Goal: Information Seeking & Learning: Learn about a topic

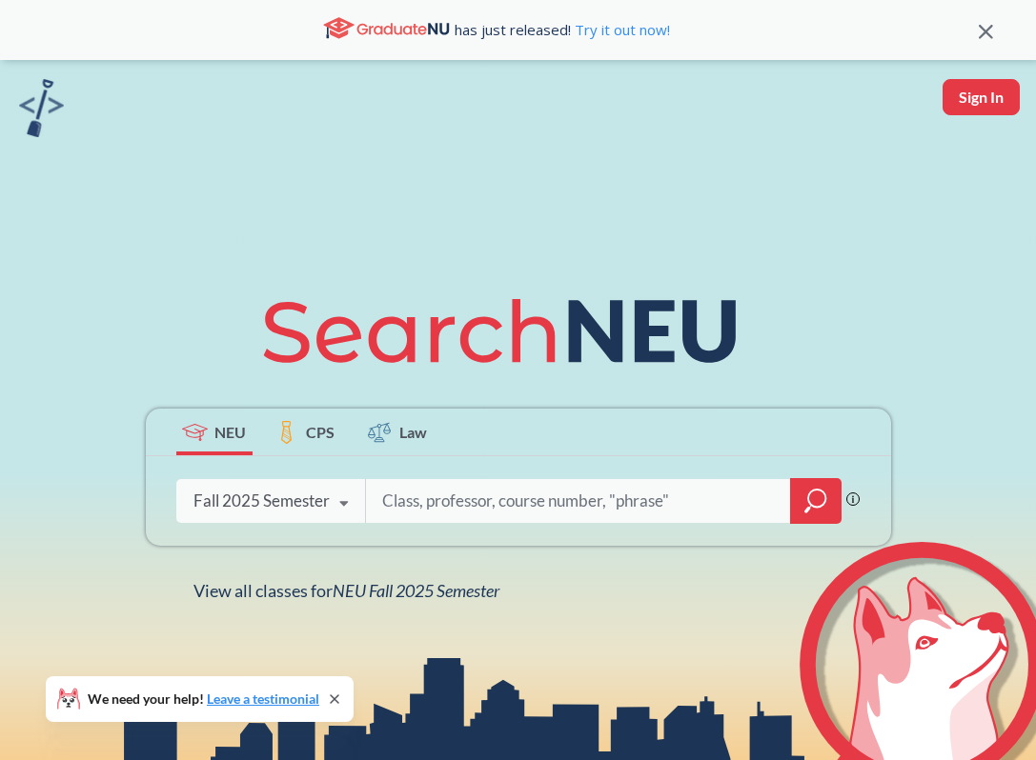
scroll to position [4, 0]
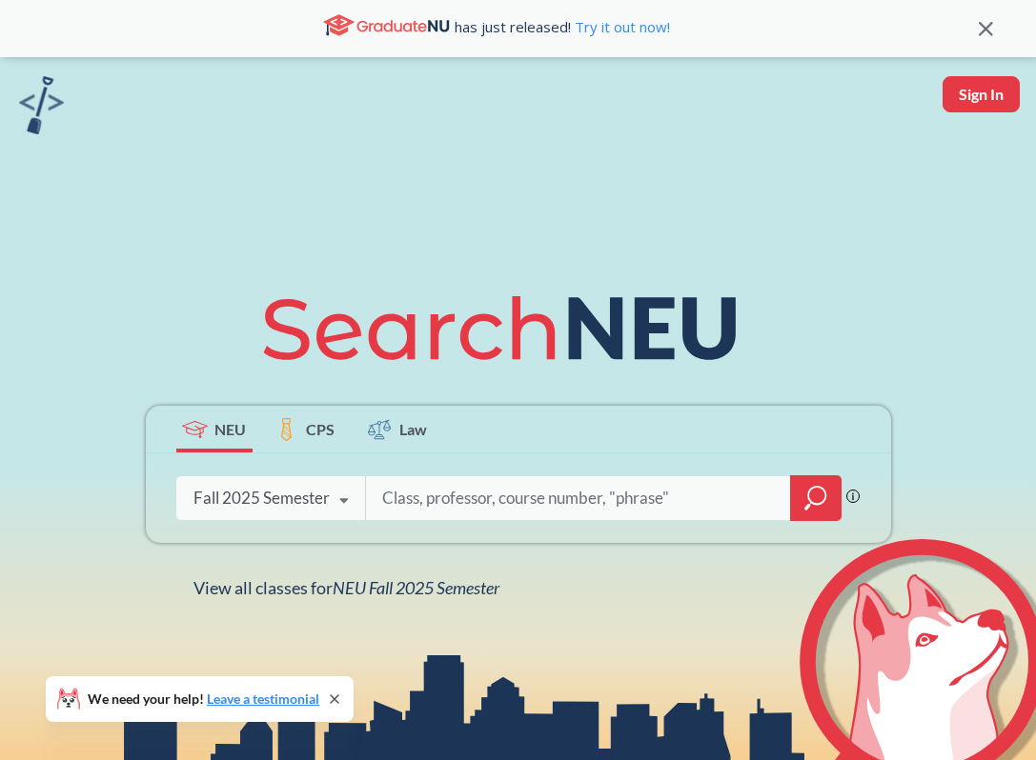
click at [432, 503] on input "search" at bounding box center [578, 498] width 396 height 40
paste input "CSYE6200"
type input "CSYE6200"
click at [809, 498] on icon "magnifying glass" at bounding box center [815, 498] width 23 height 27
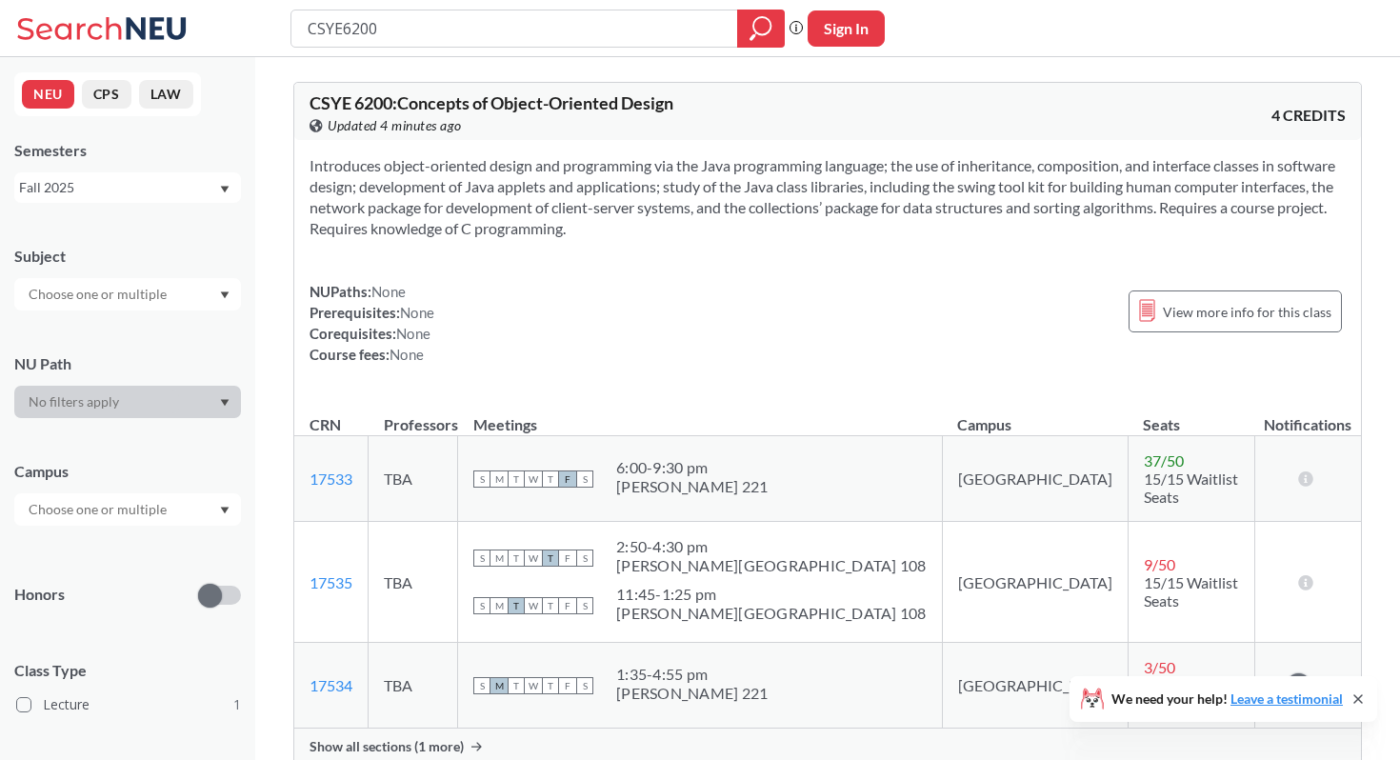
click at [174, 299] on div at bounding box center [127, 294] width 227 height 32
click at [417, 30] on input "CSYE6200" at bounding box center [515, 28] width 418 height 32
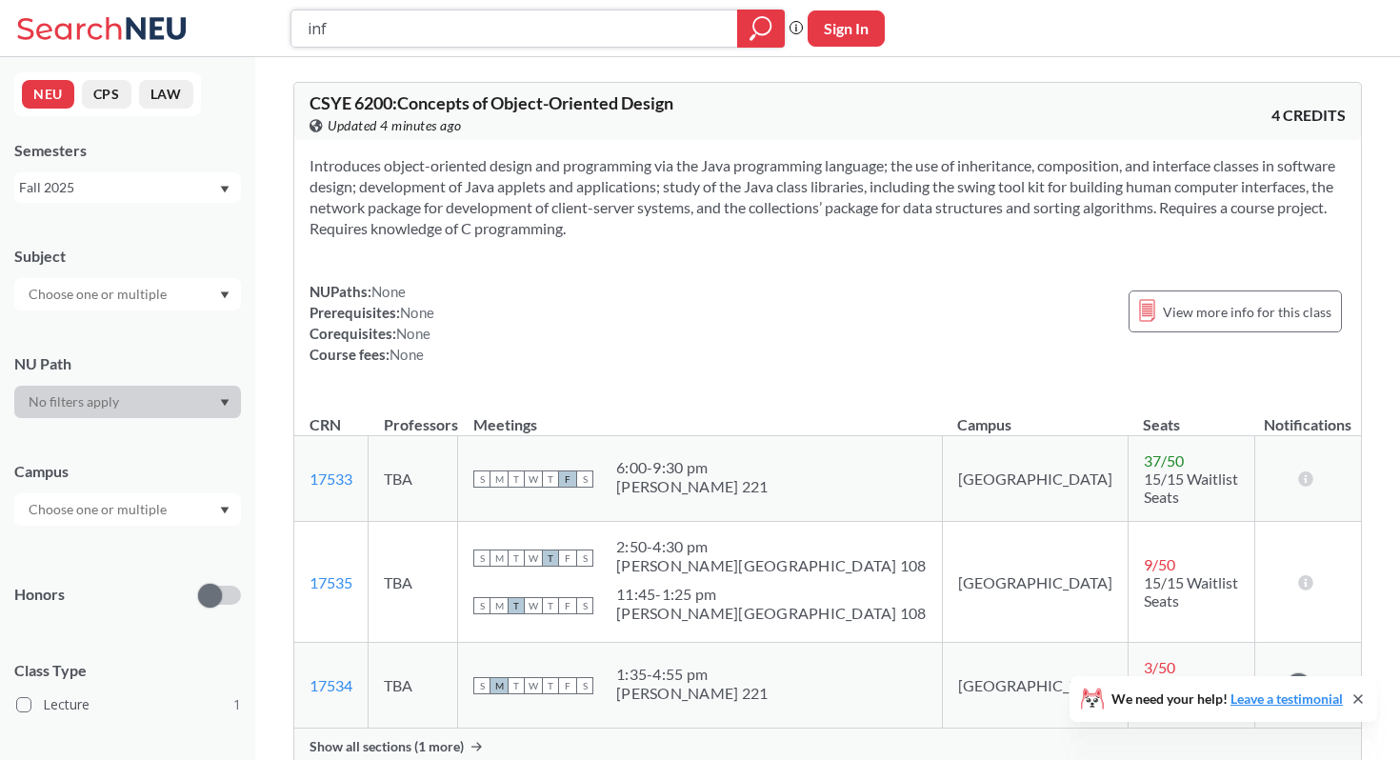
type input "info"
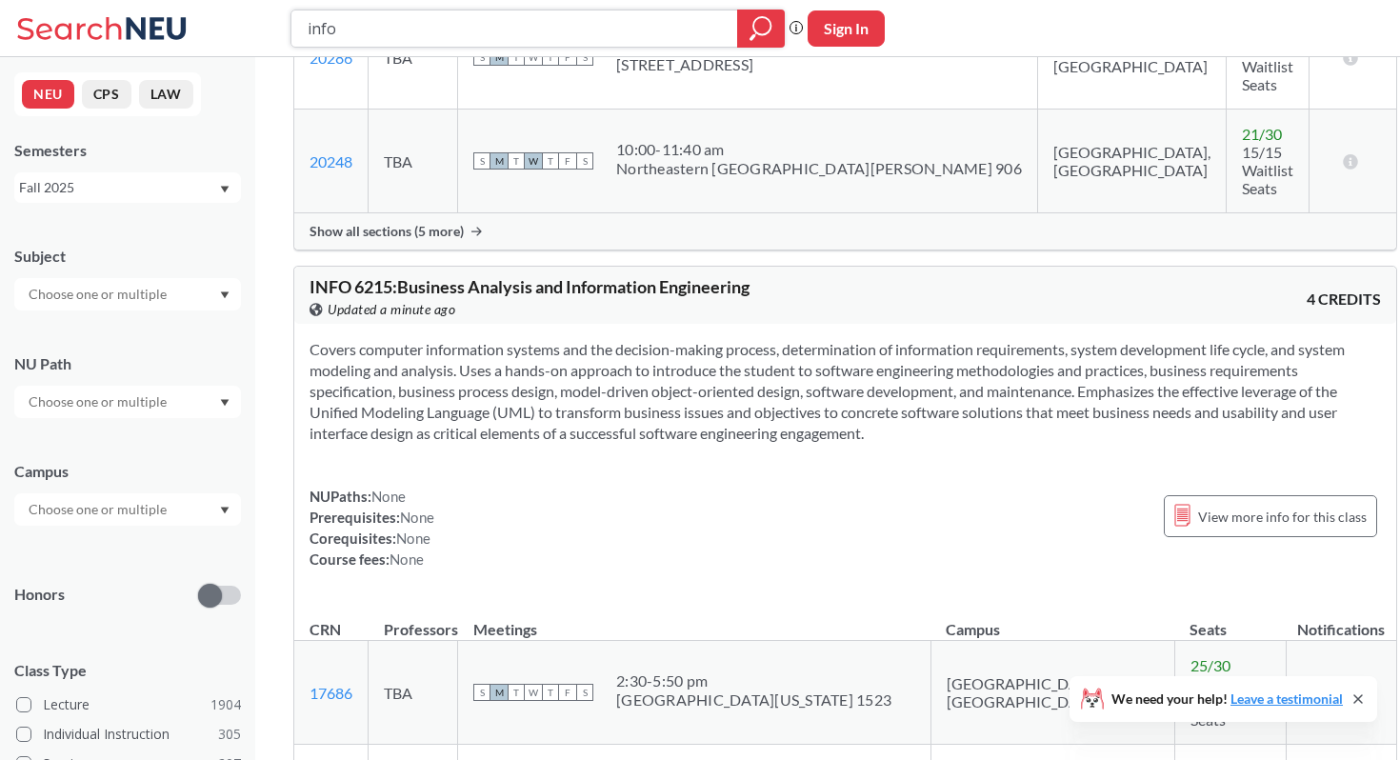
scroll to position [2412, 0]
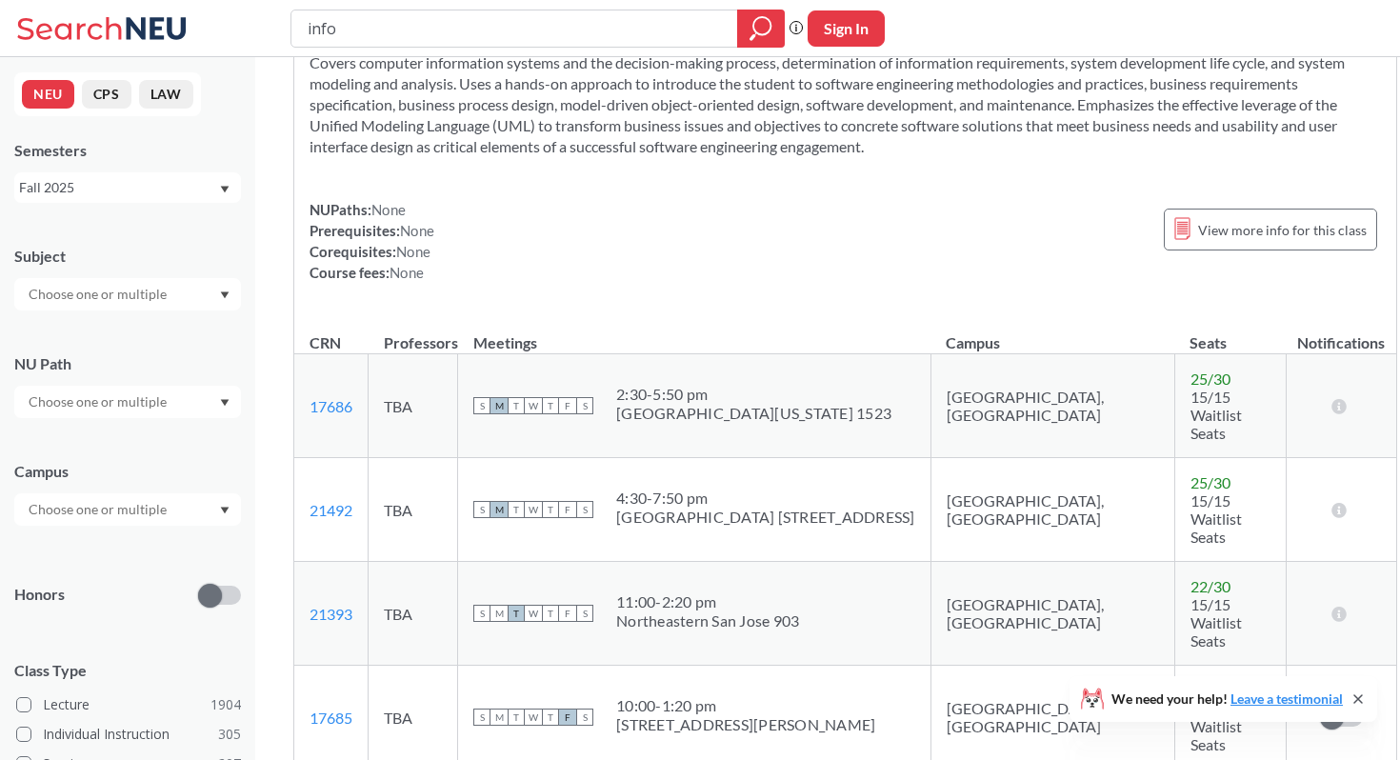
scroll to position [2704, 0]
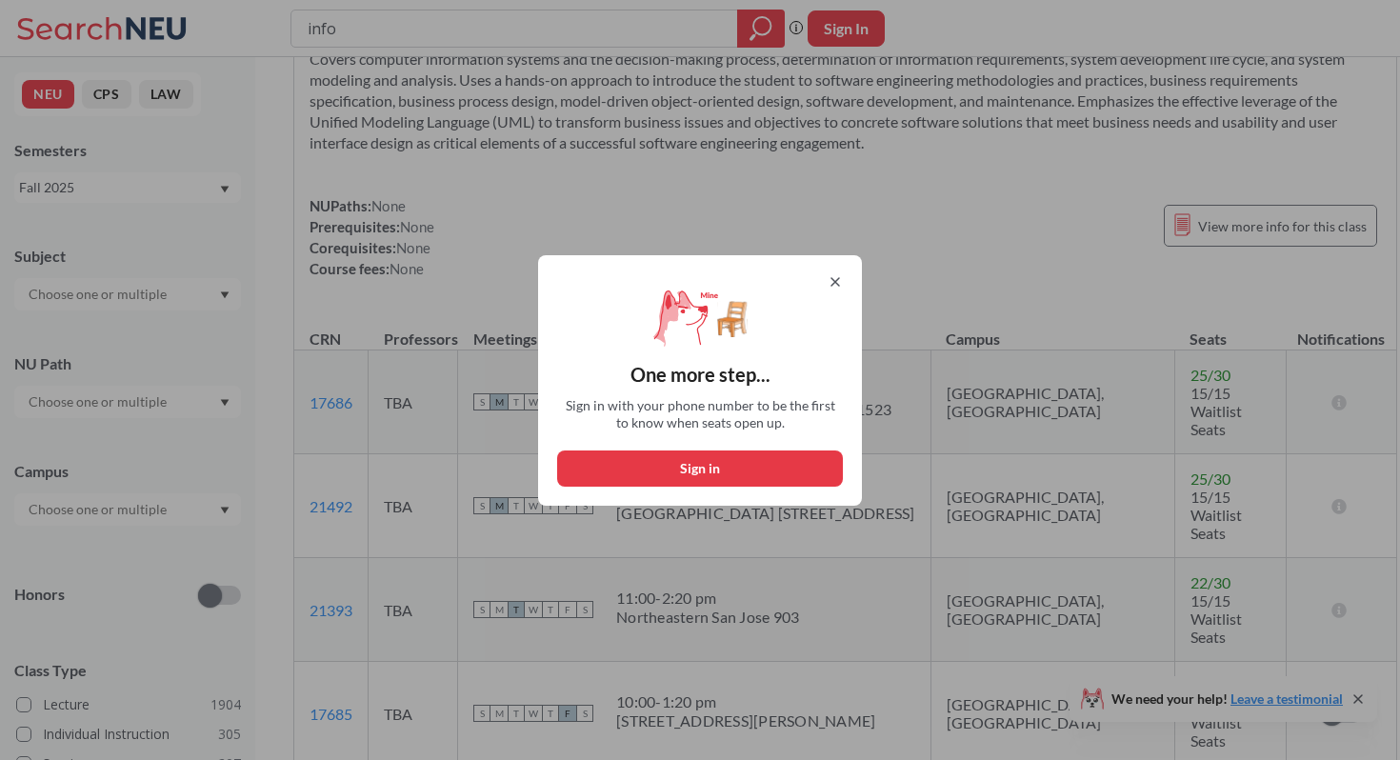
click at [787, 453] on button "Sign in" at bounding box center [700, 469] width 286 height 36
select select "US"
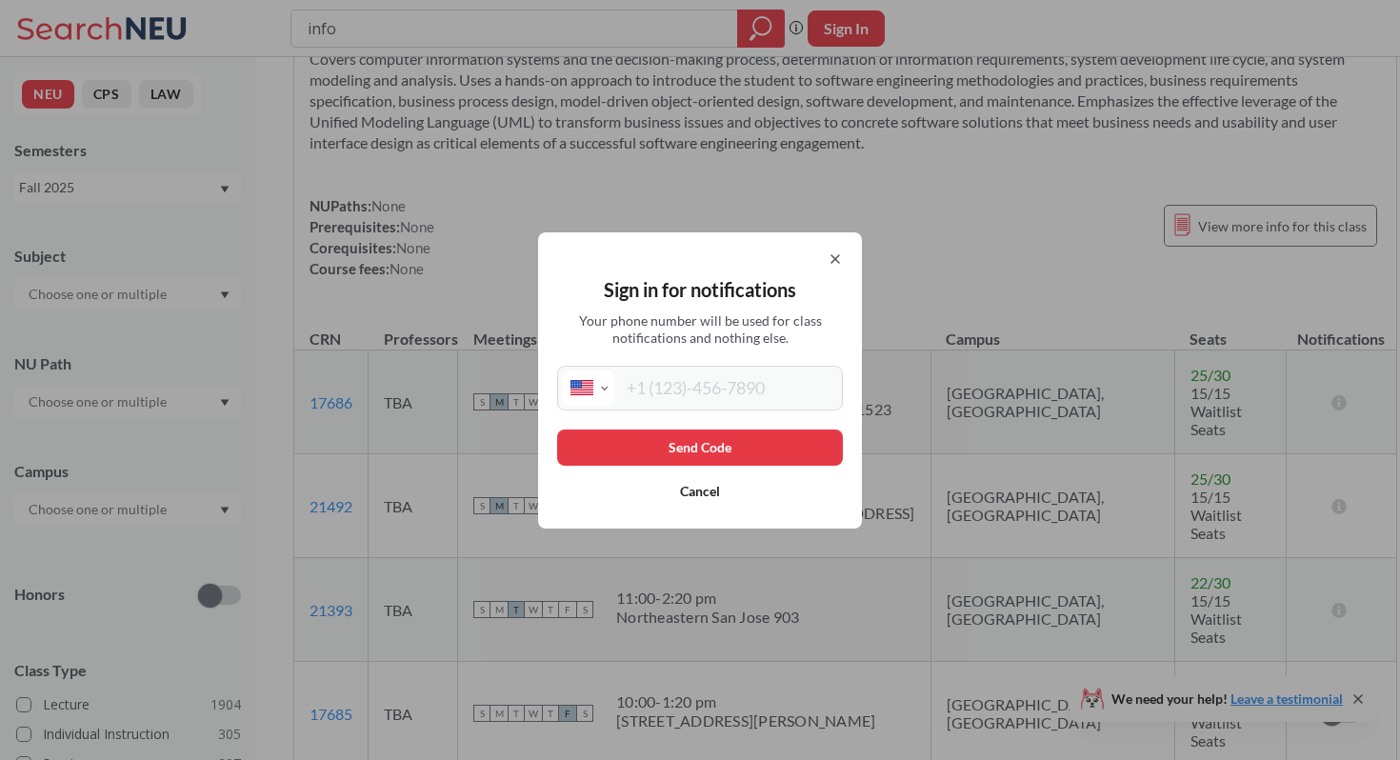
click at [765, 390] on input "tel" at bounding box center [726, 388] width 223 height 35
type input "[PHONE_NUMBER]"
click at [769, 445] on button "Send Code" at bounding box center [700, 448] width 286 height 36
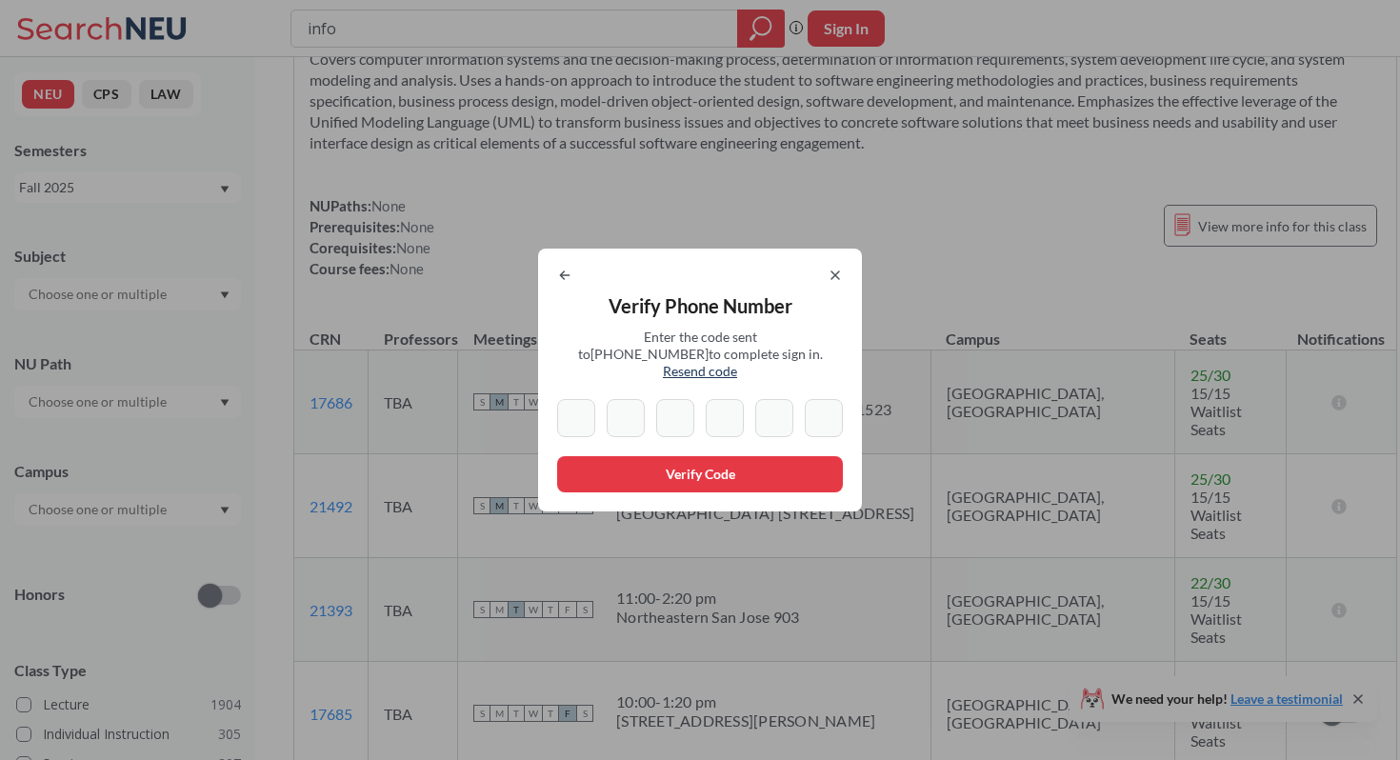
click at [588, 414] on input at bounding box center [576, 418] width 38 height 38
type input "0"
type input "7"
type input "2"
type input "4"
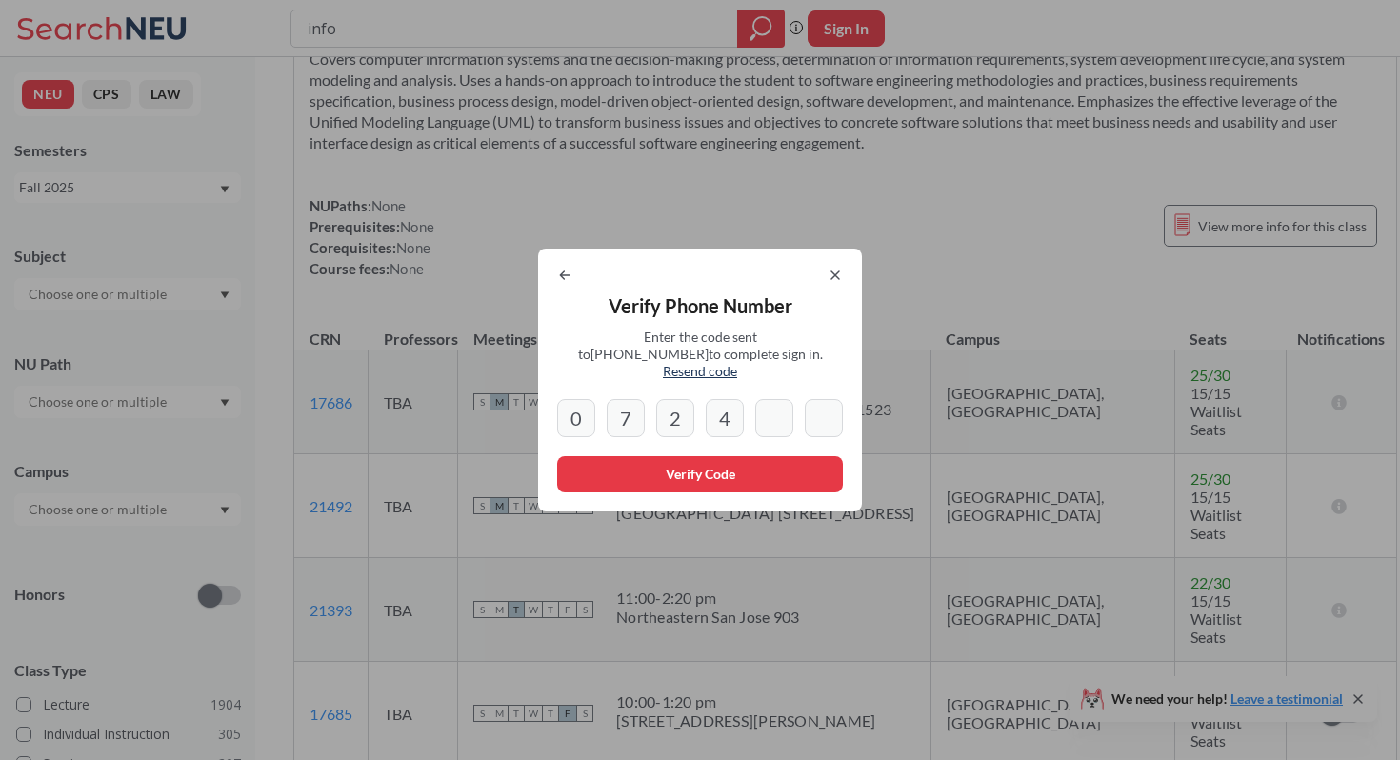
type input "8"
type input "5"
click at [594, 473] on button "Verify Code" at bounding box center [700, 474] width 286 height 36
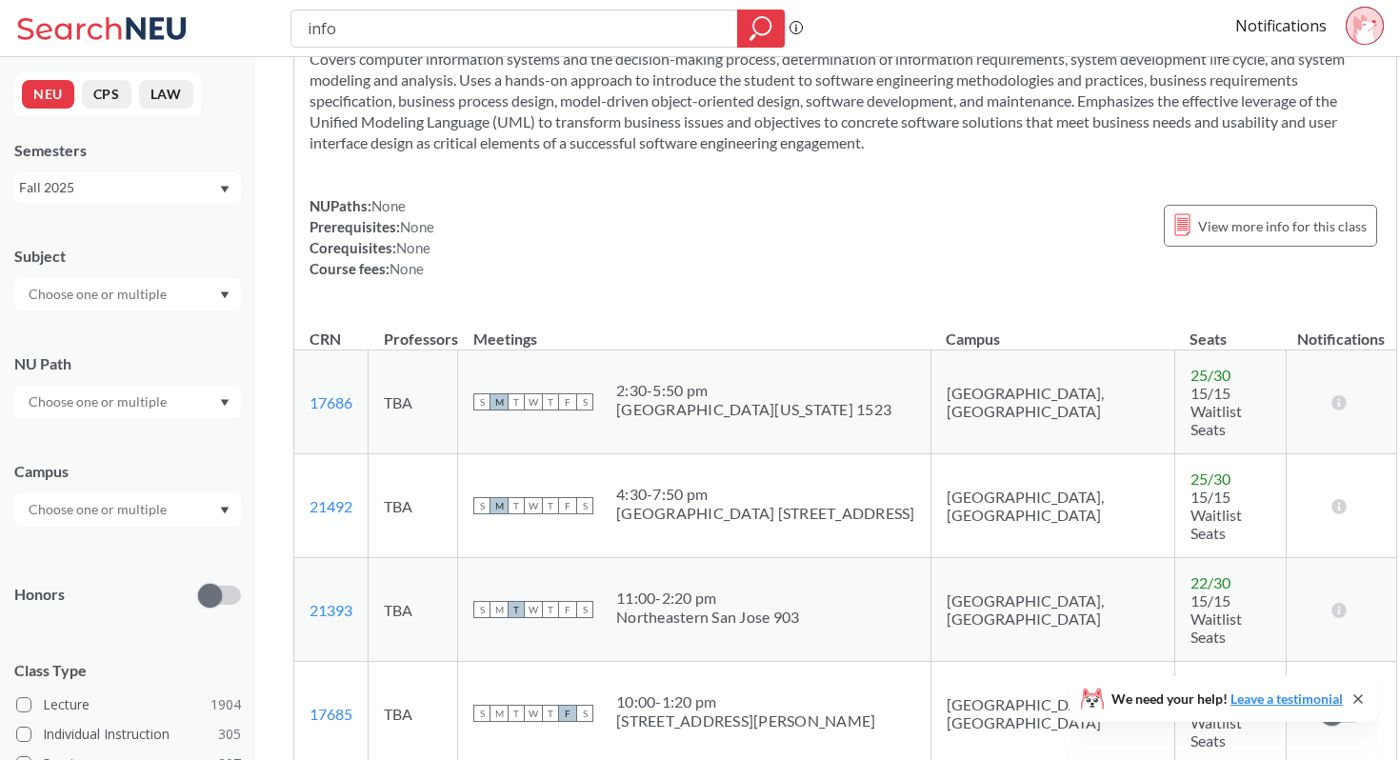
click at [1035, 26] on circle at bounding box center [1364, 25] width 37 height 37
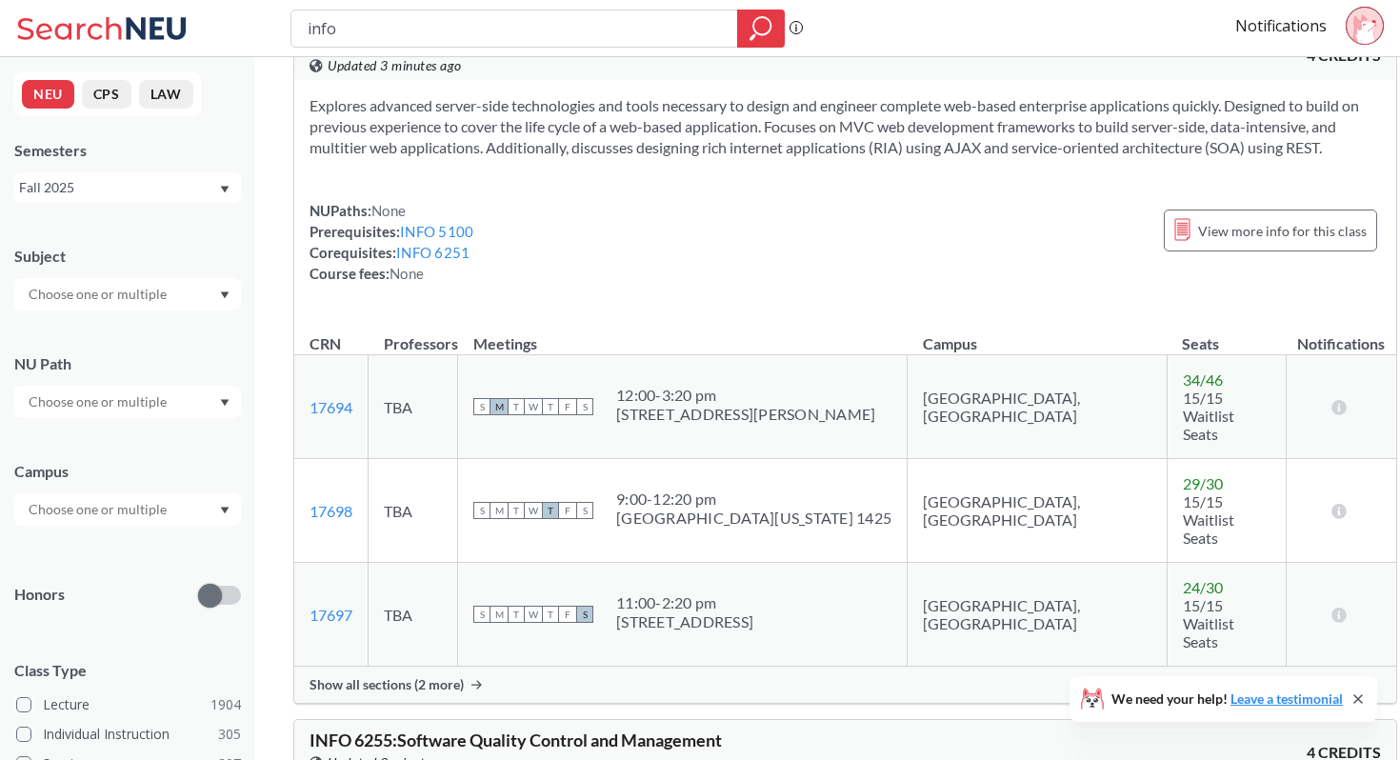
scroll to position [8919, 0]
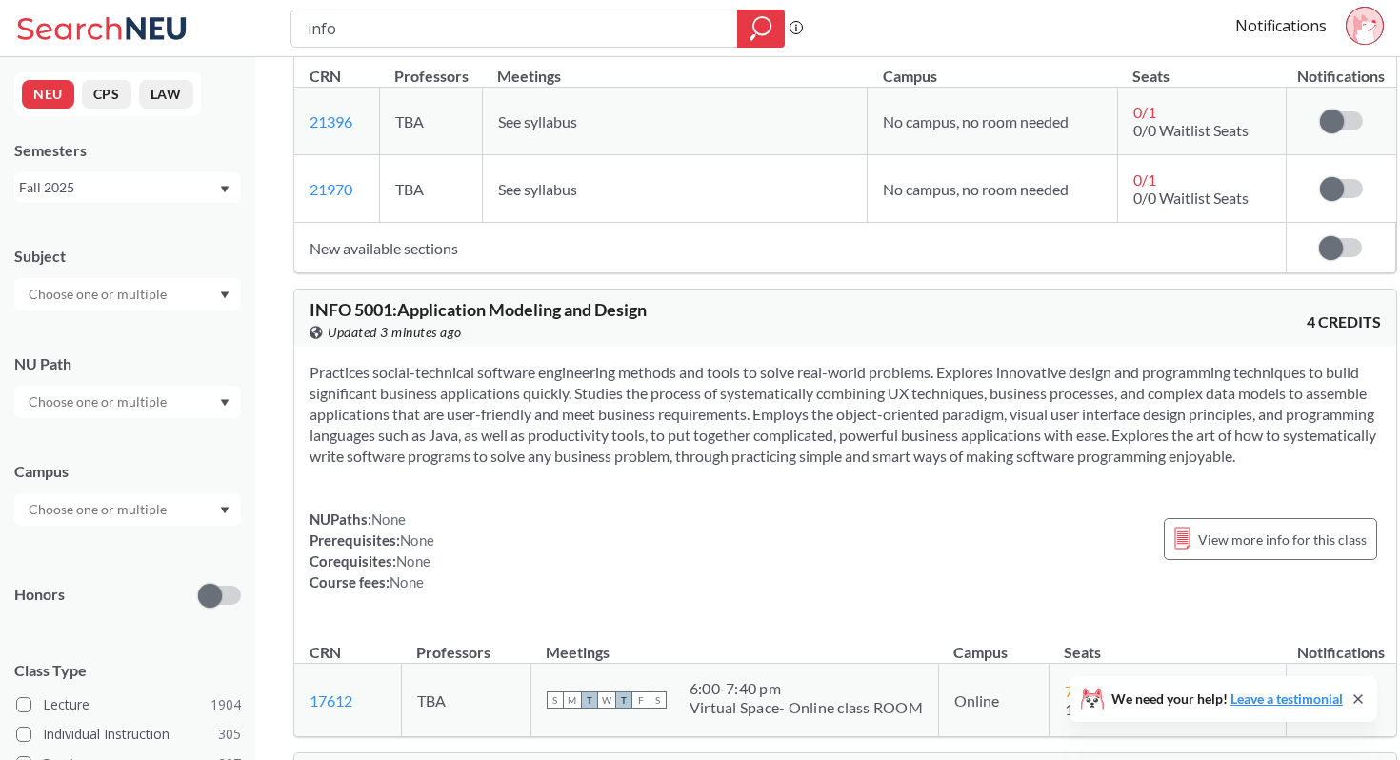
scroll to position [12780, 0]
